Goal: Task Accomplishment & Management: Manage account settings

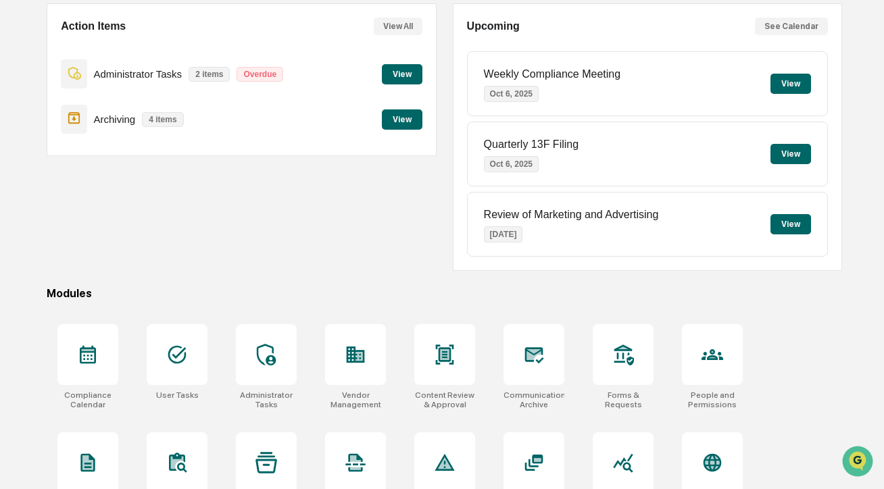
scroll to position [166, 0]
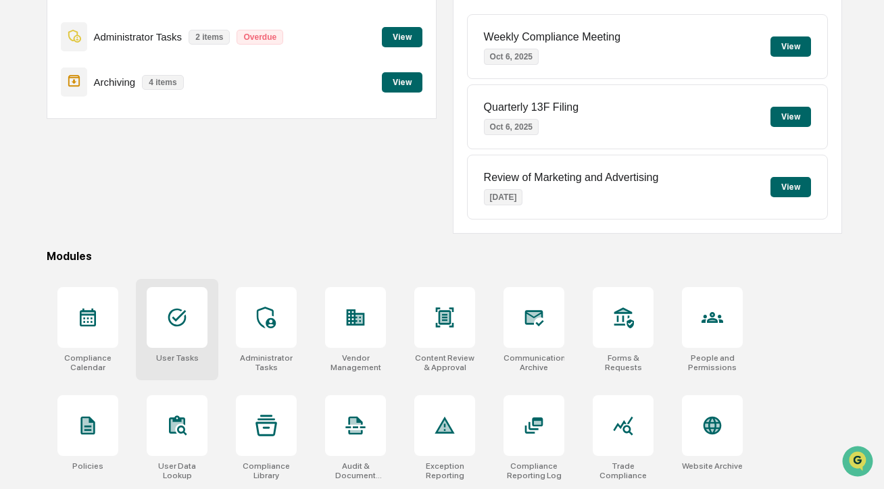
click at [209, 326] on div "User Tasks" at bounding box center [177, 329] width 82 height 101
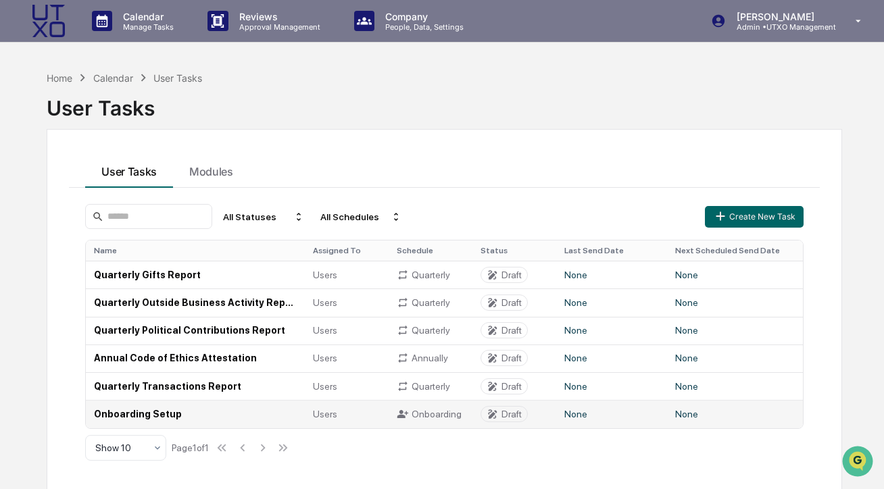
click at [163, 409] on td "Onboarding Setup" at bounding box center [195, 414] width 219 height 28
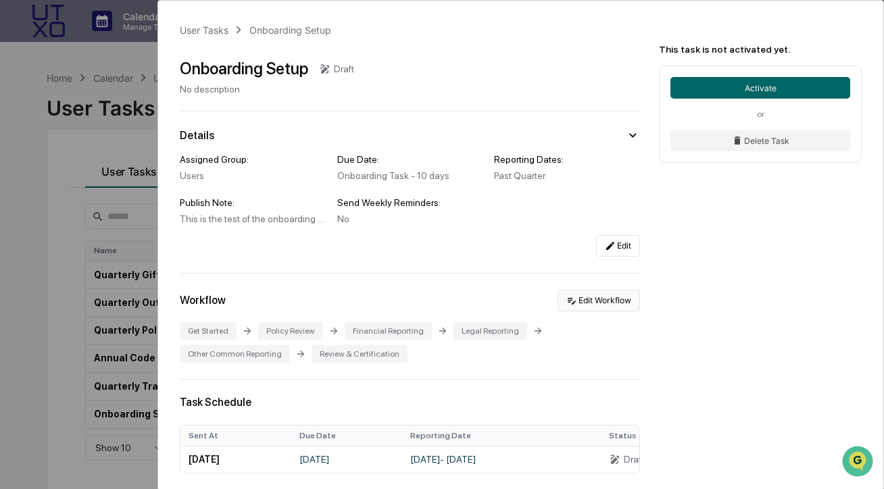
click at [594, 305] on button "Edit Workflow" at bounding box center [598, 301] width 82 height 22
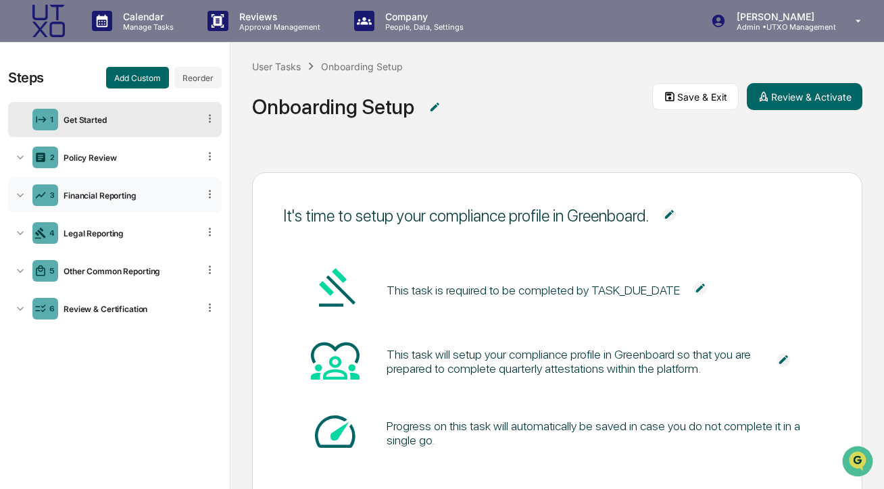
click at [20, 191] on icon at bounding box center [21, 195] width 14 height 14
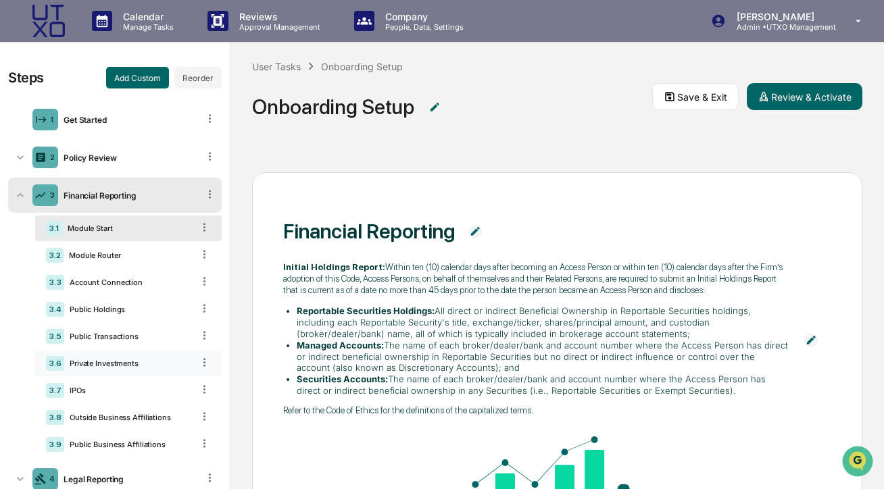
click at [115, 360] on div "Private Investments" at bounding box center [128, 363] width 128 height 9
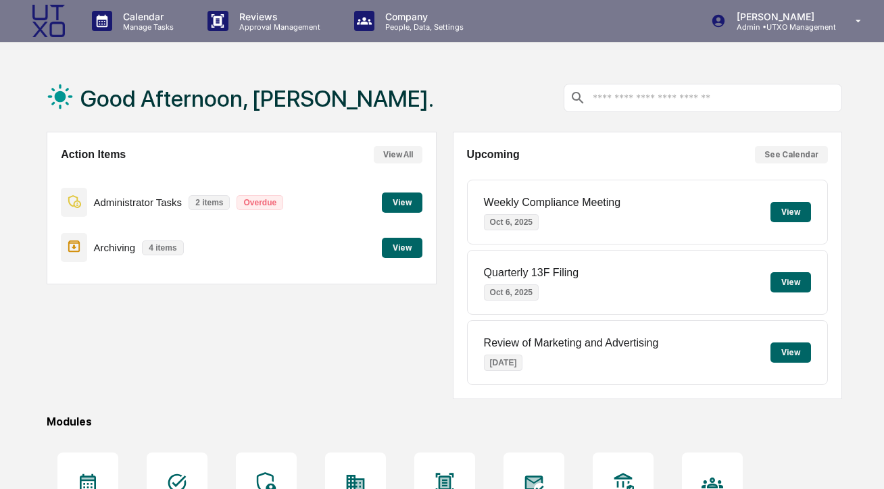
scroll to position [166, 0]
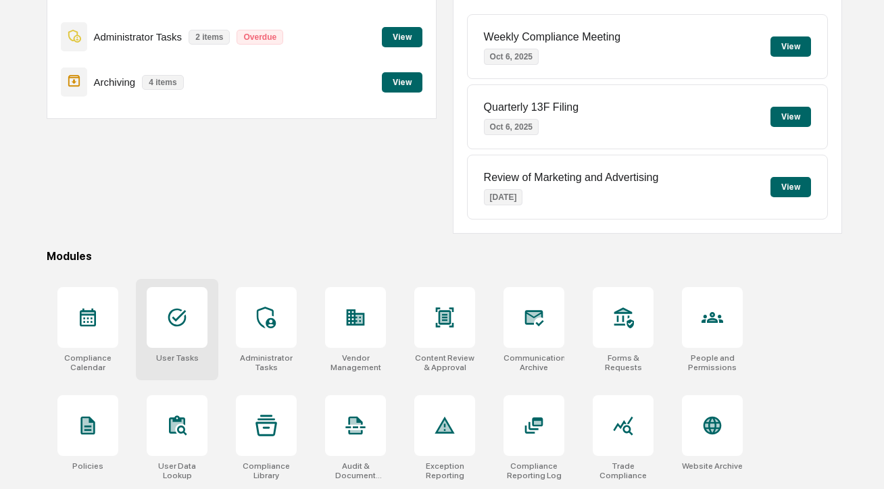
click at [175, 324] on icon at bounding box center [177, 318] width 22 height 22
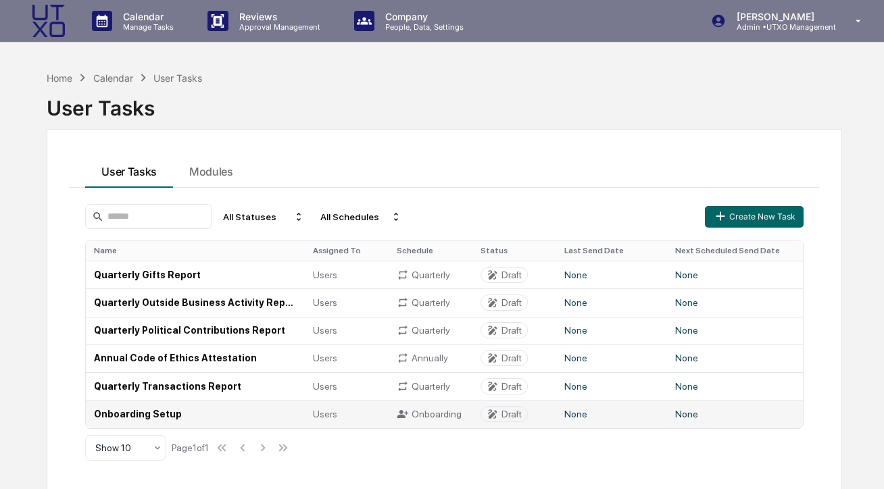
click at [153, 411] on td "Onboarding Setup" at bounding box center [195, 414] width 219 height 28
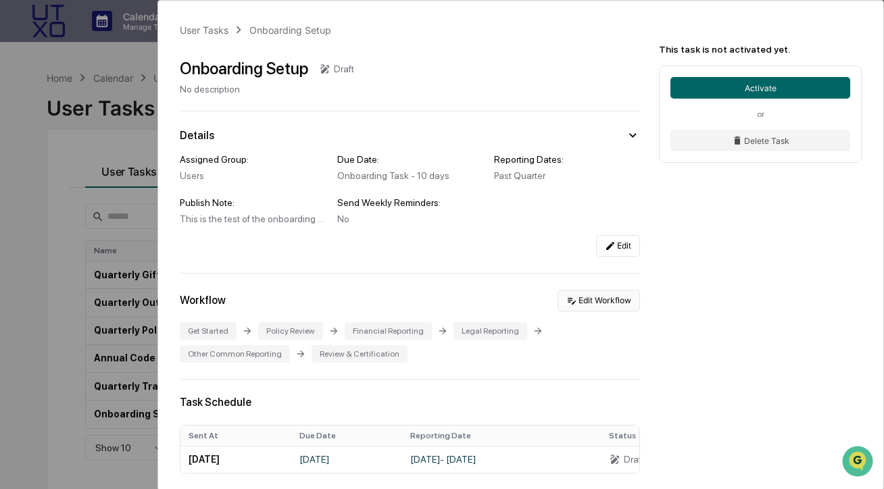
click at [598, 303] on button "Edit Workflow" at bounding box center [598, 301] width 82 height 22
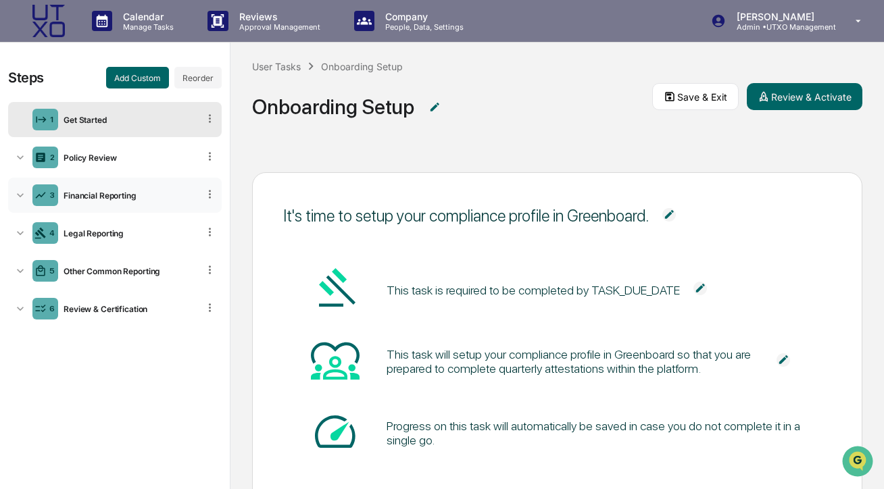
click at [133, 201] on div "3 Financial Reporting" at bounding box center [114, 195] width 213 height 35
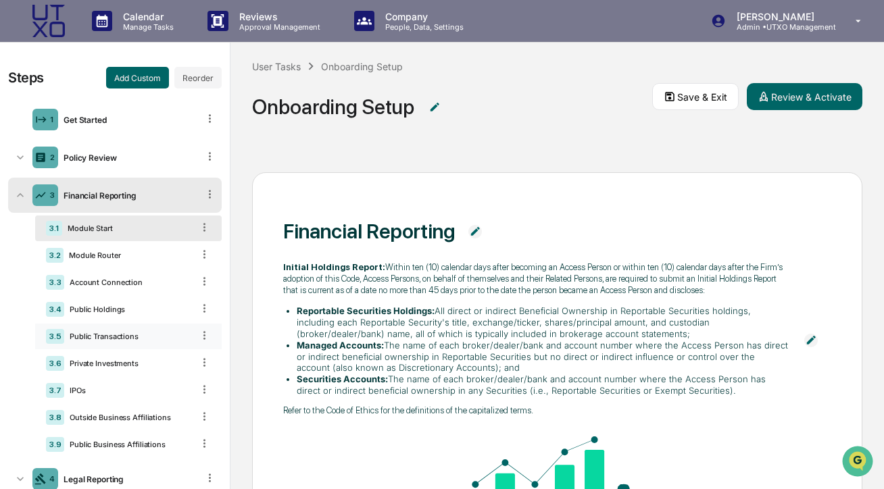
click at [135, 343] on div "3.5 Public Transactions" at bounding box center [128, 337] width 186 height 26
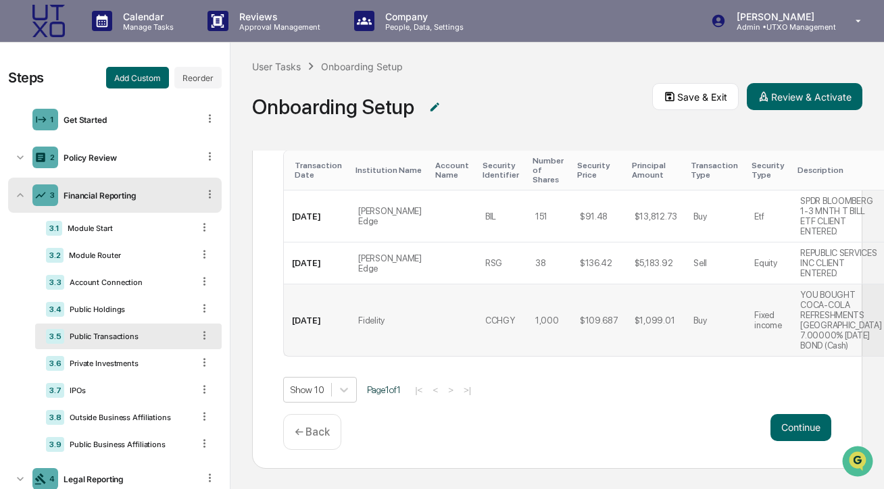
scroll to position [306, 0]
click at [808, 423] on button "Continue" at bounding box center [800, 427] width 61 height 27
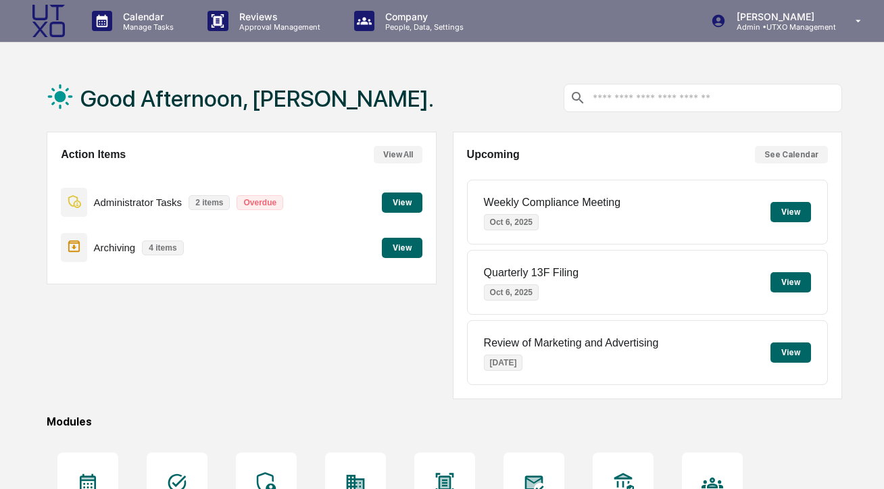
scroll to position [166, 0]
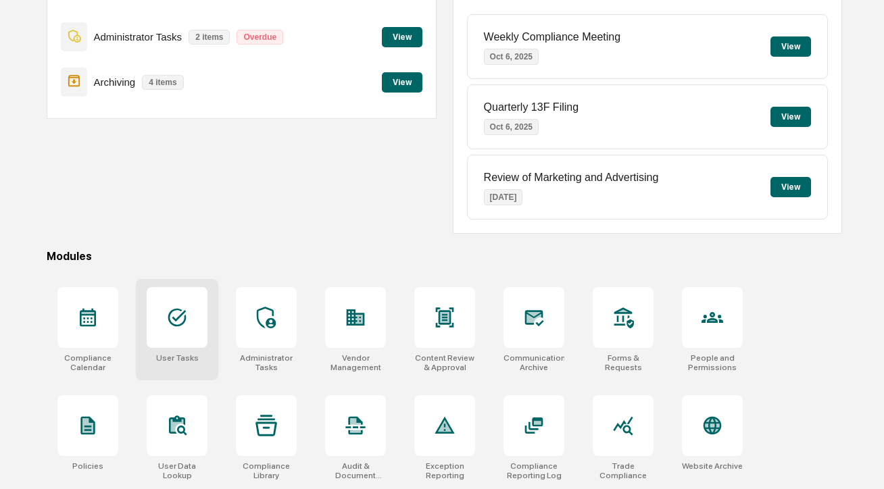
click at [165, 329] on div at bounding box center [177, 317] width 61 height 61
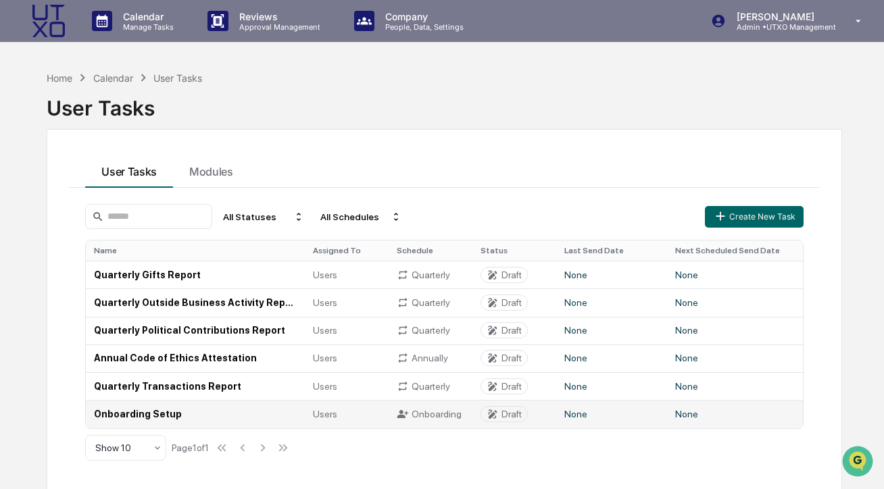
click at [142, 405] on td "Onboarding Setup" at bounding box center [195, 414] width 219 height 28
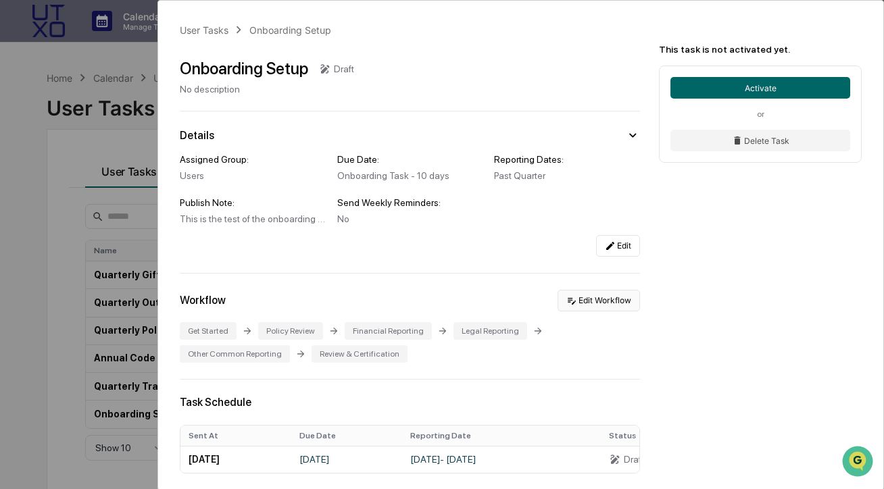
click at [597, 307] on button "Edit Workflow" at bounding box center [598, 301] width 82 height 22
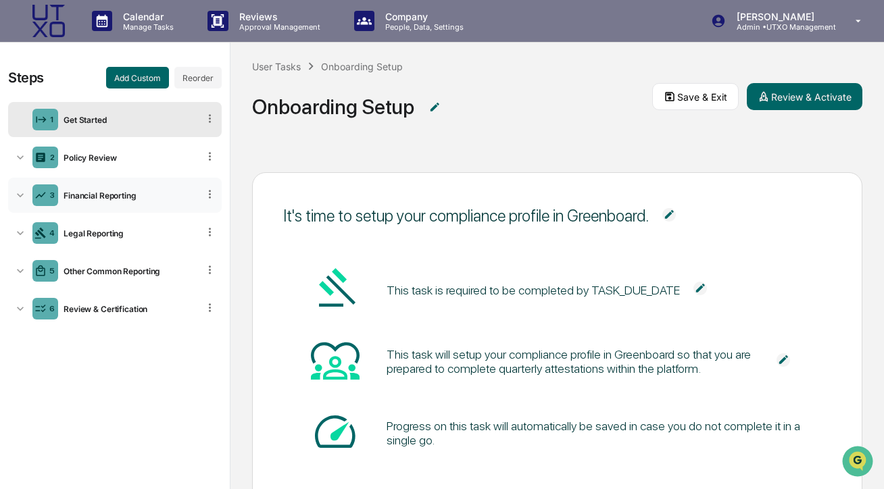
click at [18, 199] on icon at bounding box center [21, 195] width 14 height 14
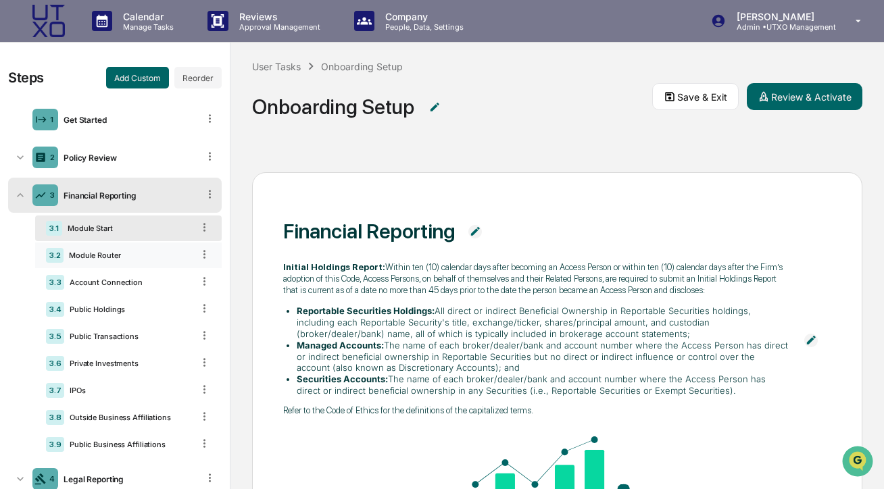
click at [123, 262] on div "3.2 Module Router" at bounding box center [128, 256] width 186 height 26
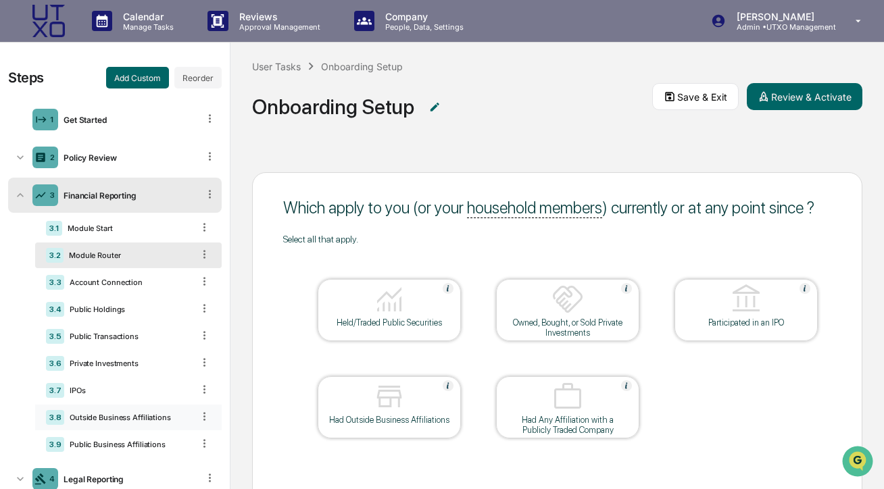
click at [123, 418] on div "Outside Business Affiliations" at bounding box center [128, 417] width 128 height 9
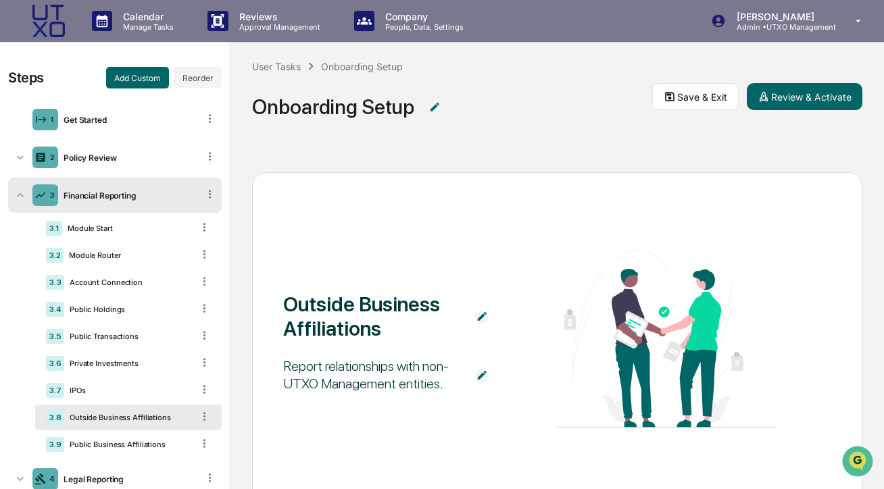
scroll to position [80, 0]
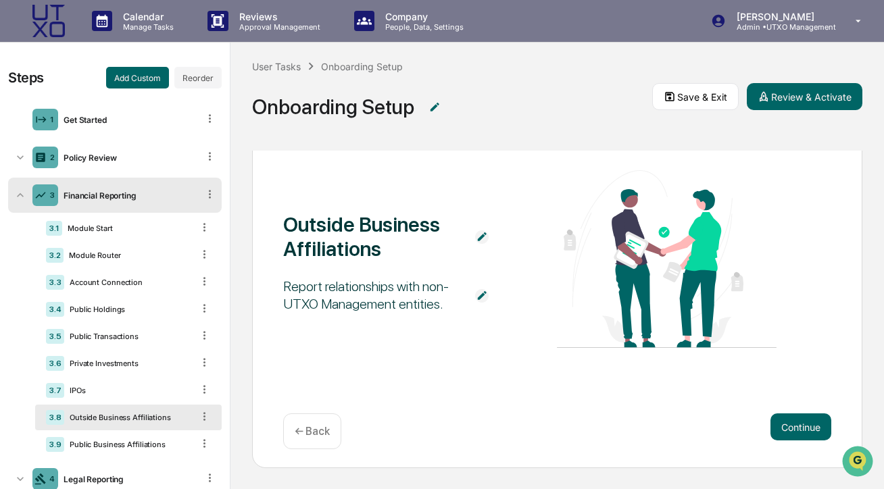
click at [479, 297] on img at bounding box center [482, 296] width 14 height 14
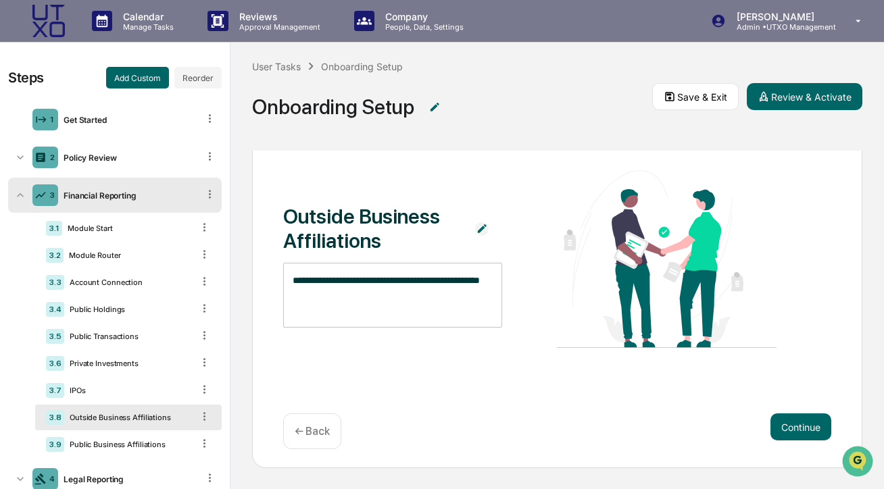
click at [455, 295] on textarea "**********" at bounding box center [393, 295] width 200 height 43
type textarea "**********"
click at [397, 368] on div "**********" at bounding box center [557, 281] width 610 height 376
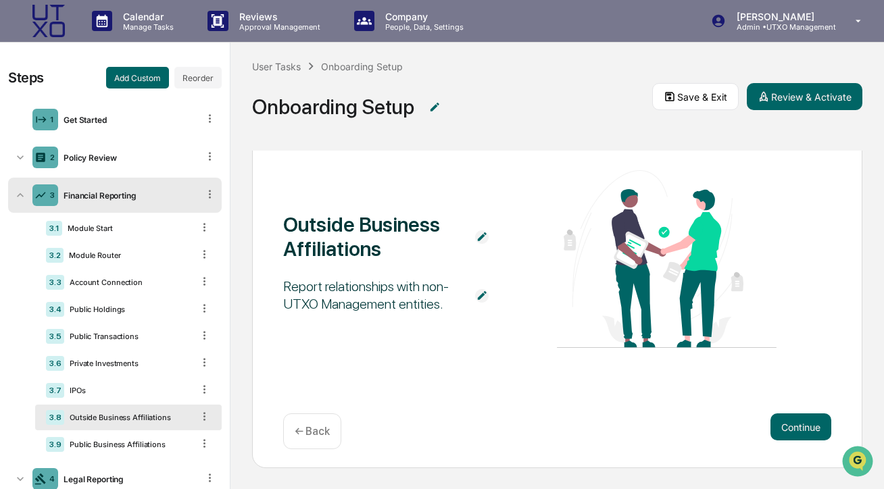
click at [488, 289] on img at bounding box center [482, 296] width 14 height 14
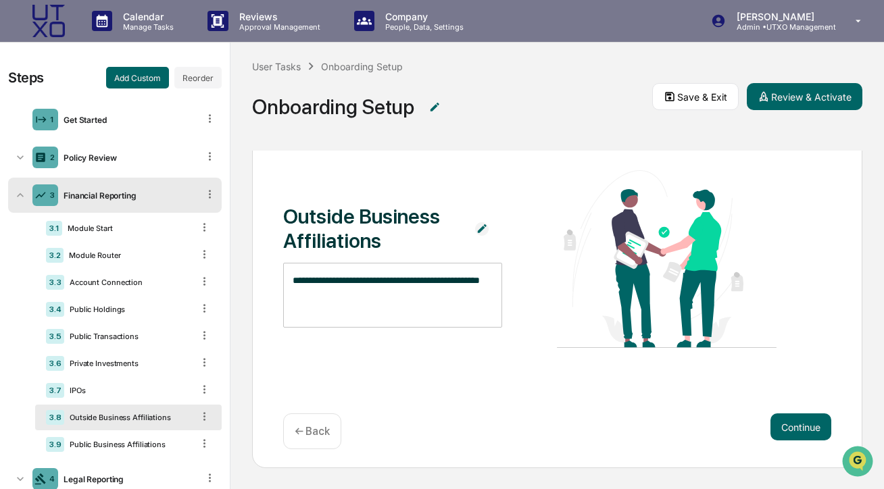
click at [438, 294] on textarea "**********" at bounding box center [393, 295] width 200 height 43
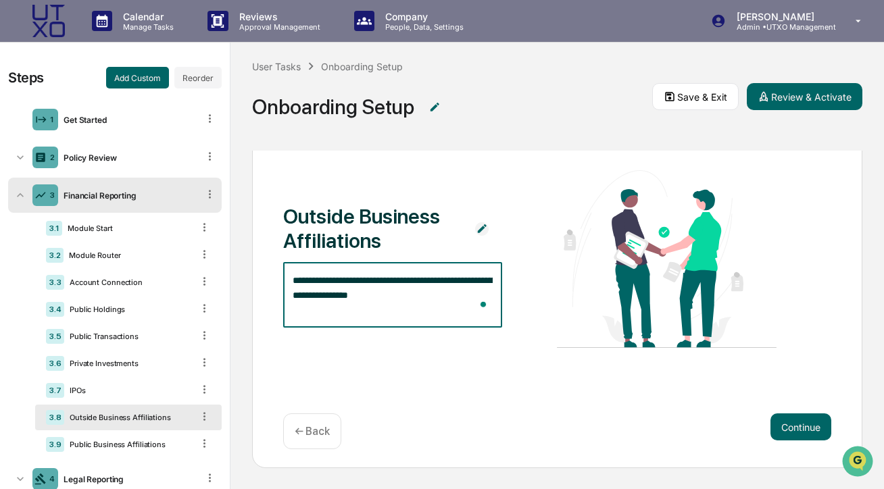
type textarea "**********"
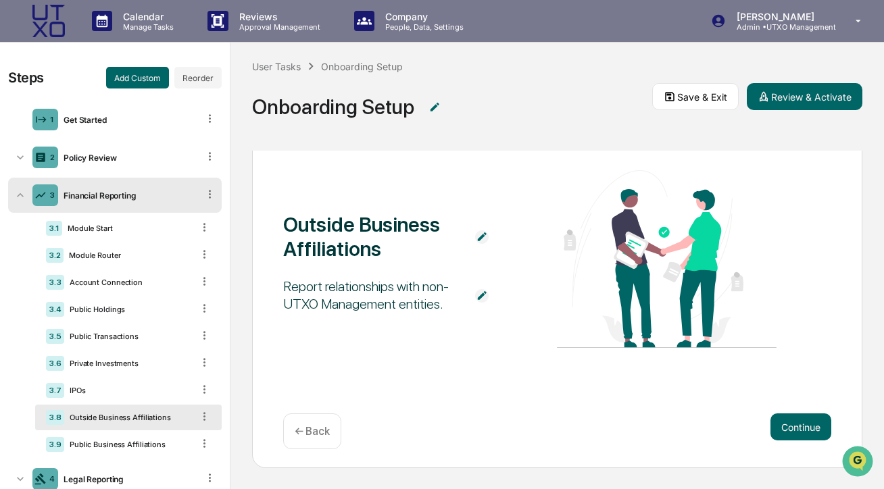
click at [370, 372] on div "Outside Business Affiliations Report relationships with non-UTXO Management ent…" at bounding box center [557, 281] width 610 height 376
click at [281, 67] on div "User Tasks" at bounding box center [276, 66] width 49 height 11
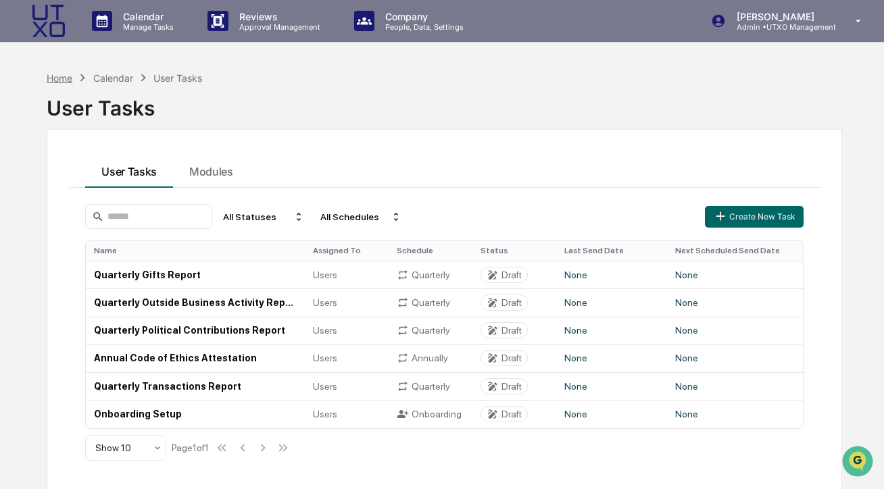
click at [61, 74] on div "Home" at bounding box center [60, 77] width 26 height 11
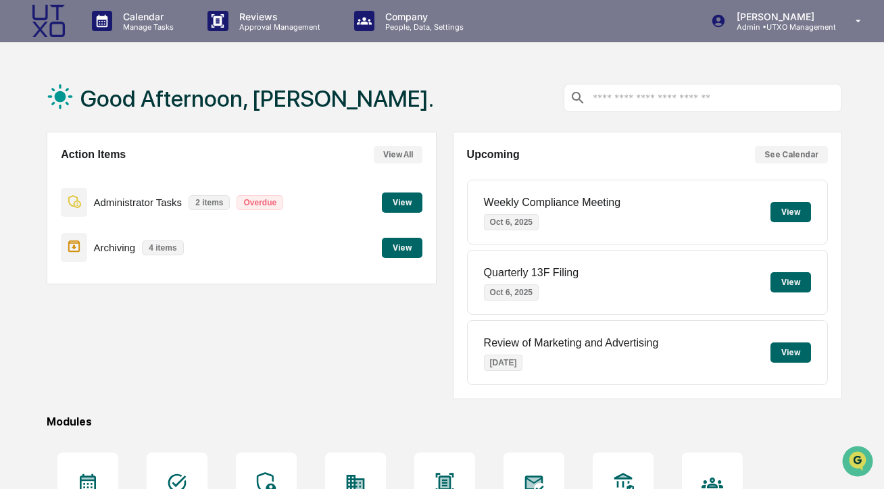
click at [164, 201] on p "Administrator Tasks" at bounding box center [138, 202] width 89 height 11
click at [401, 200] on button "View" at bounding box center [402, 203] width 41 height 20
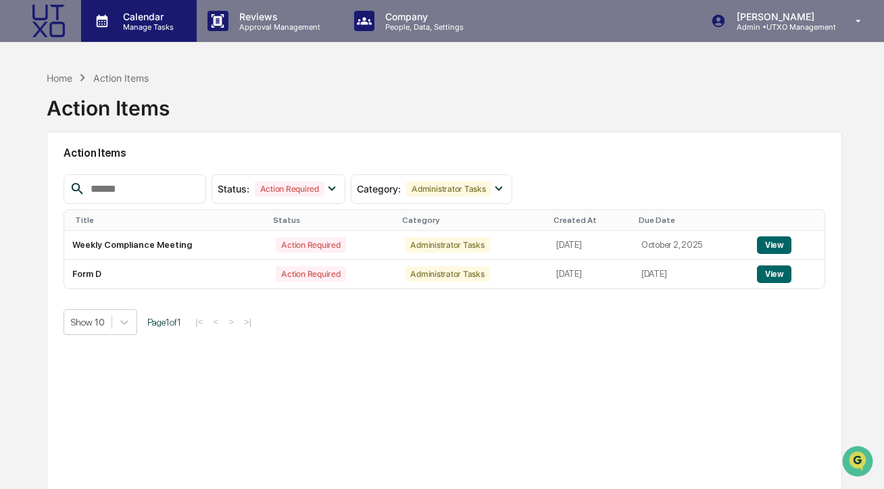
click at [128, 9] on div "Calendar Manage Tasks" at bounding box center [139, 21] width 116 height 42
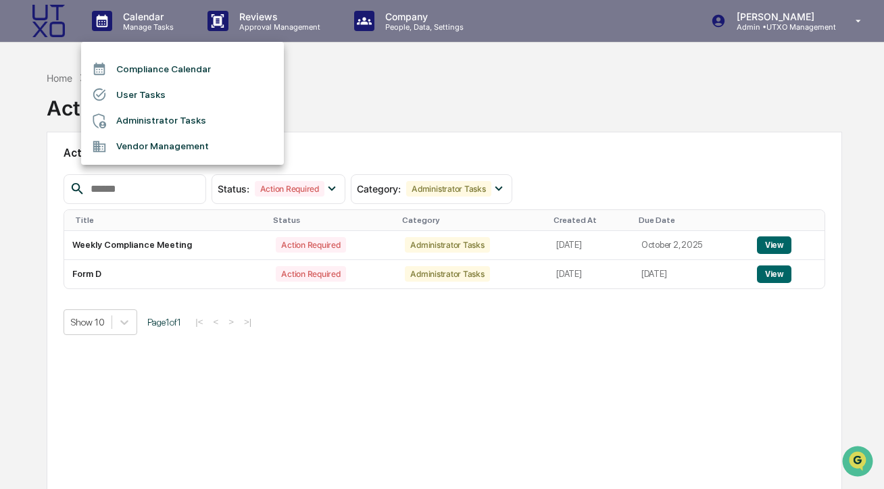
click at [366, 70] on div at bounding box center [442, 244] width 884 height 489
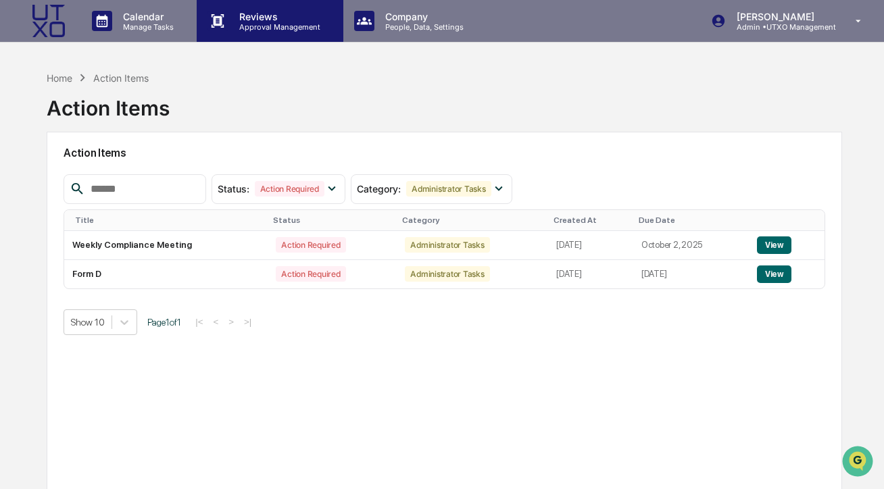
click at [268, 11] on p "Reviews" at bounding box center [277, 16] width 99 height 11
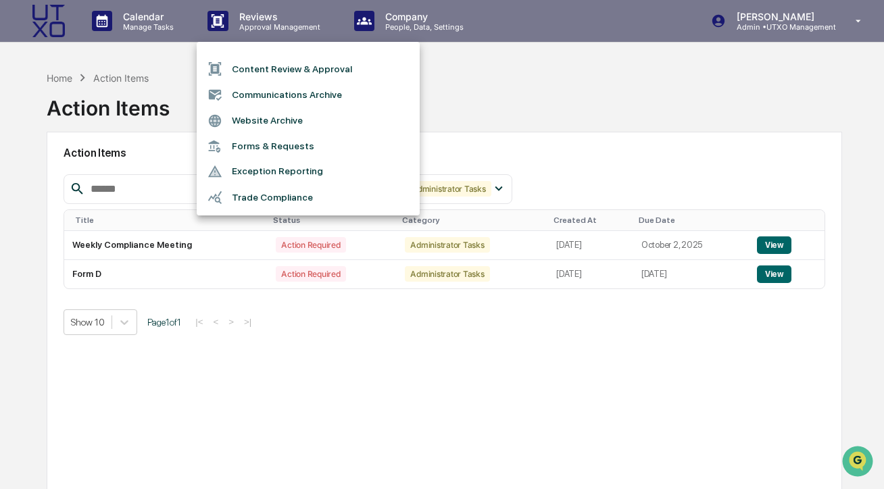
click at [276, 124] on li "Website Archive" at bounding box center [308, 121] width 223 height 26
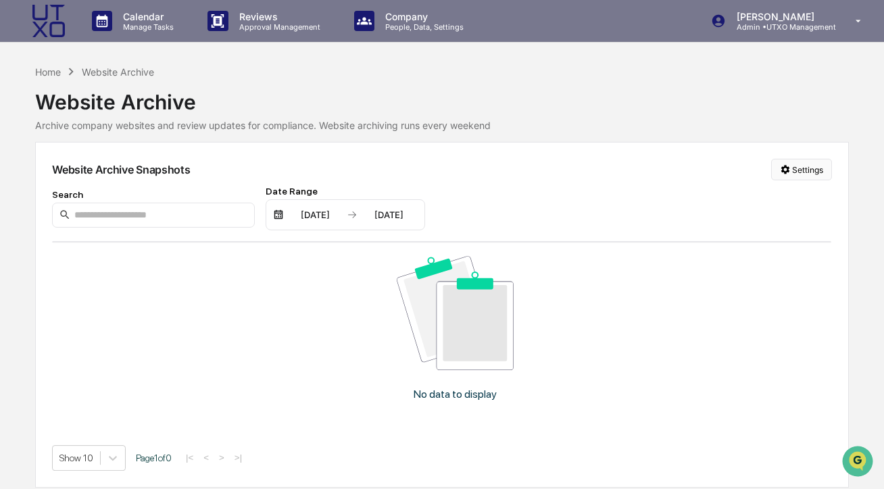
click at [797, 167] on html "Calendar Manage Tasks Reviews Approval Management Company People, Data, Setting…" at bounding box center [442, 244] width 884 height 489
click at [773, 205] on div "Manage Archived Websites" at bounding box center [800, 197] width 152 height 22
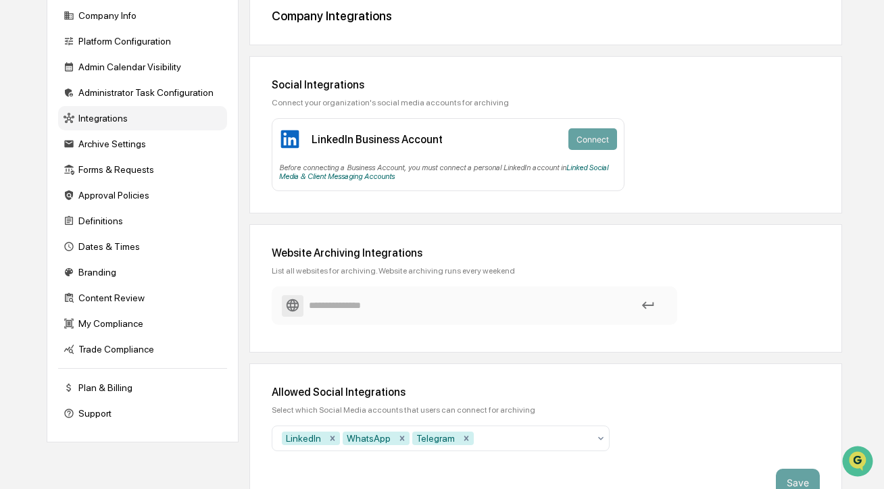
scroll to position [175, 0]
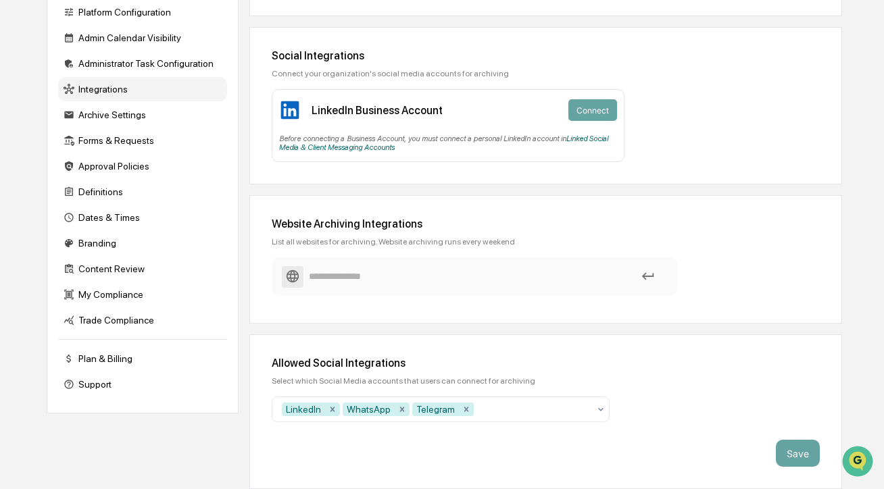
click at [631, 272] on input at bounding box center [474, 277] width 385 height 24
paste input "**********"
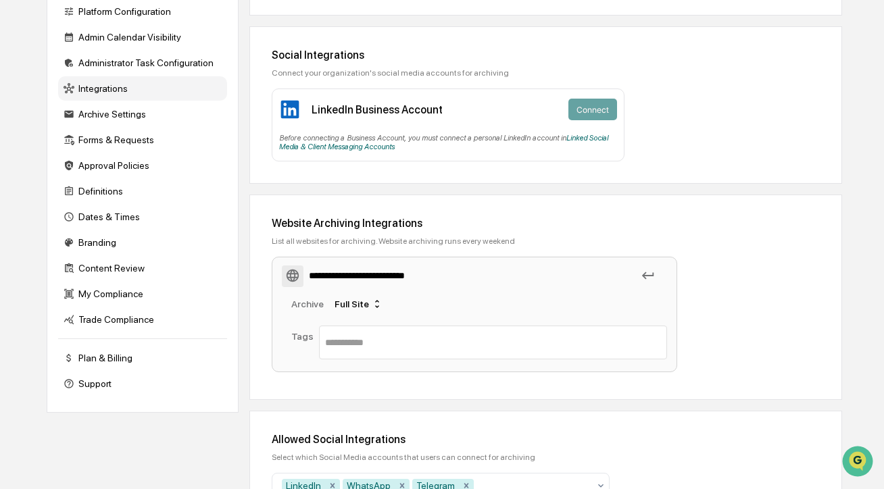
type input "**********"
click at [716, 312] on div "**********" at bounding box center [542, 317] width 540 height 121
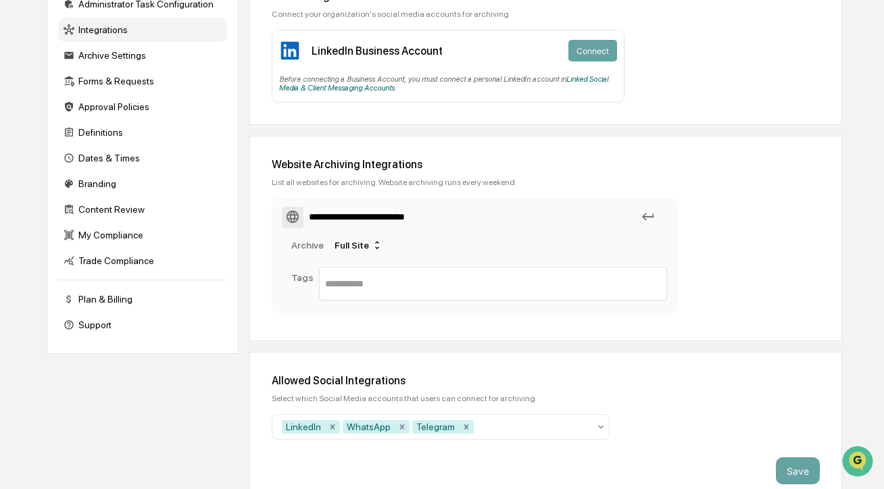
scroll to position [252, 0]
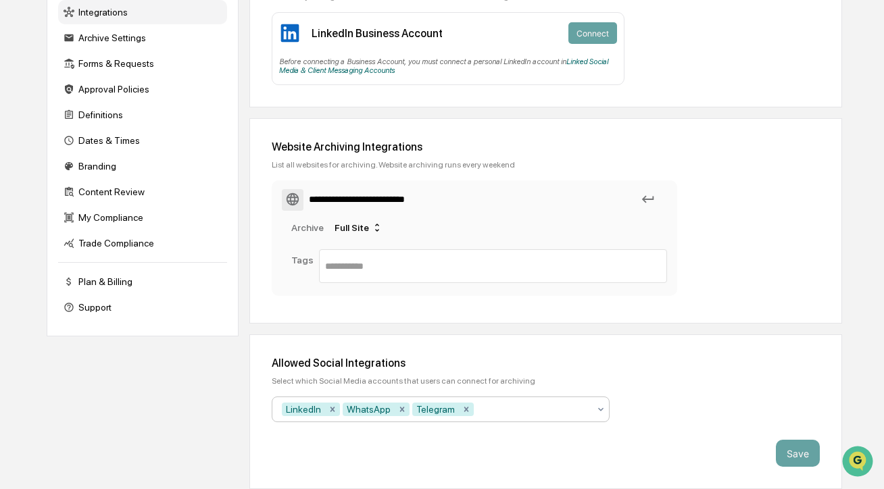
click at [528, 413] on div at bounding box center [532, 410] width 112 height 14
click at [701, 382] on div "Select which Social Media accounts that users can connect for archiving" at bounding box center [546, 380] width 548 height 9
click at [481, 259] on input "text" at bounding box center [493, 266] width 336 height 16
click at [481, 218] on div "Archive Full Site" at bounding box center [479, 228] width 376 height 22
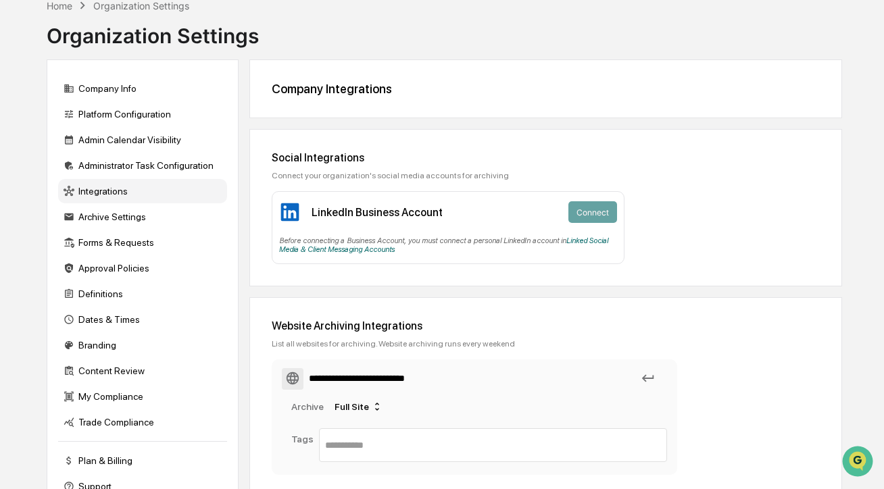
scroll to position [0, 0]
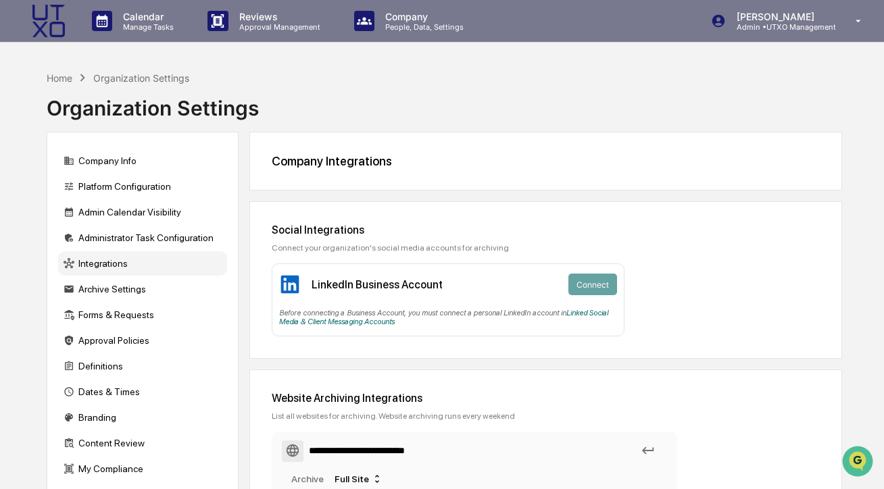
click at [554, 115] on div "Home Organization Settings Organization Settings" at bounding box center [444, 98] width 795 height 68
click at [133, 166] on div "Company Info" at bounding box center [142, 161] width 169 height 24
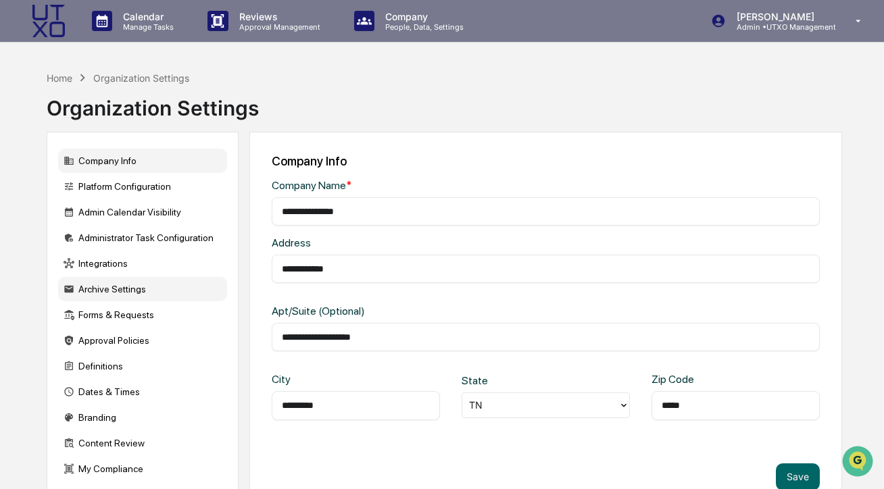
click at [124, 283] on div "Archive Settings" at bounding box center [142, 289] width 169 height 24
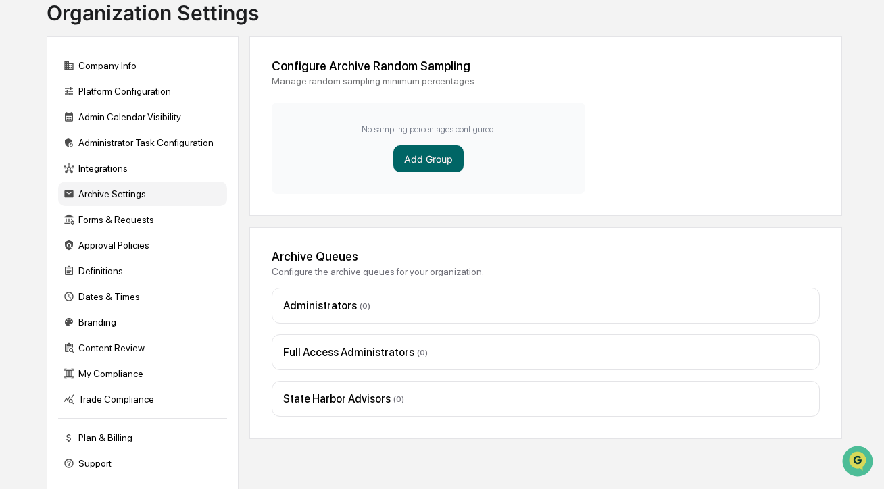
scroll to position [104, 0]
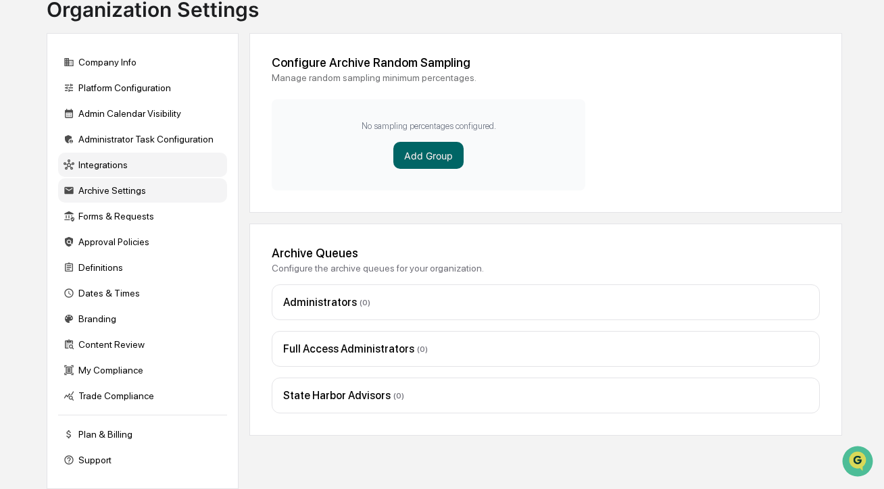
click at [120, 161] on div "Integrations" at bounding box center [142, 165] width 169 height 24
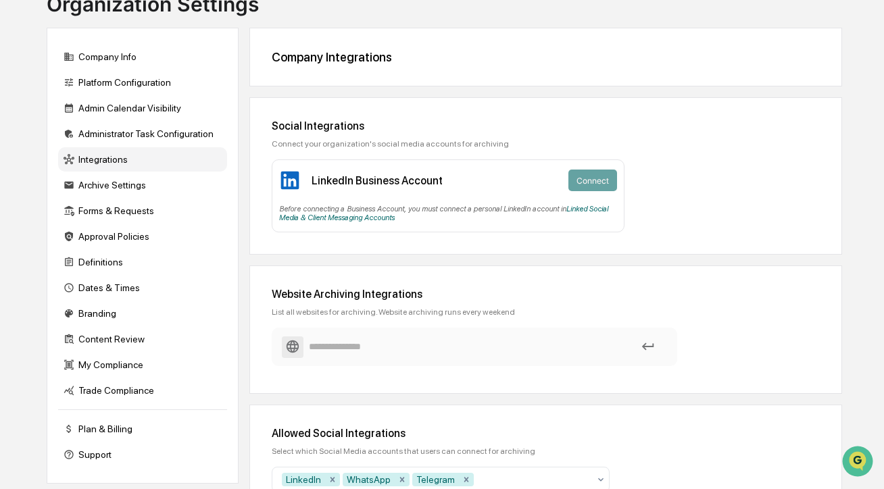
click at [393, 352] on input at bounding box center [474, 347] width 385 height 24
type input "**********"
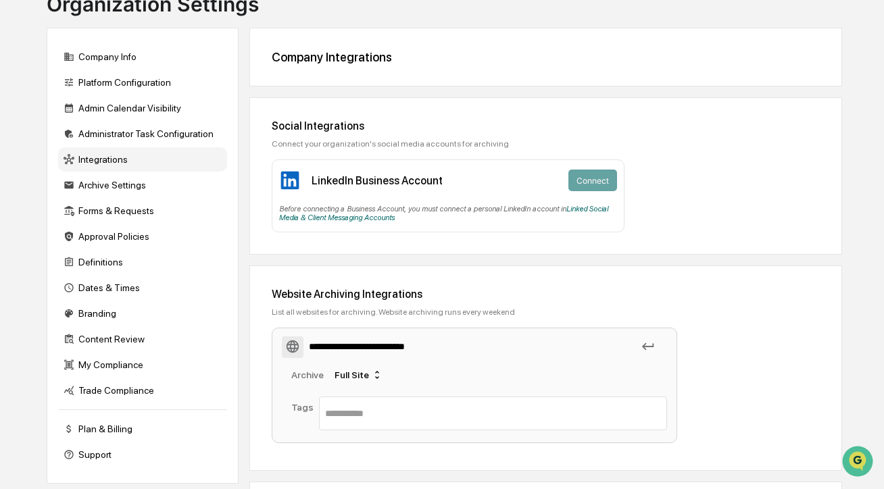
click at [653, 349] on icon at bounding box center [647, 346] width 15 height 15
click at [570, 353] on input "**********" at bounding box center [474, 347] width 385 height 24
